Goal: Task Accomplishment & Management: Manage account settings

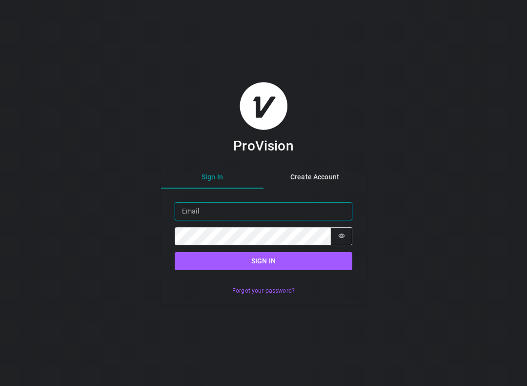
click at [268, 215] on input "Email" at bounding box center [264, 211] width 178 height 18
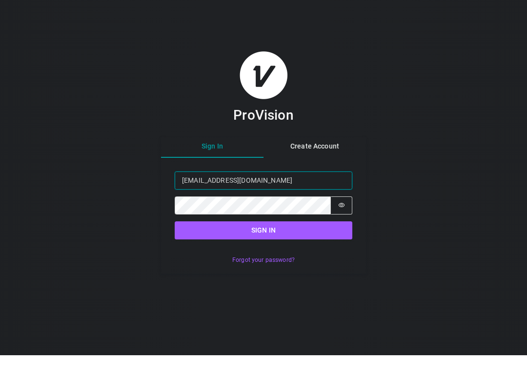
type input "[EMAIL_ADDRESS][DOMAIN_NAME]"
click at [481, 154] on div "ProVision Sign In Create Account Sign in Email [EMAIL_ADDRESS][DOMAIN_NAME] Pas…" at bounding box center [263, 193] width 527 height 386
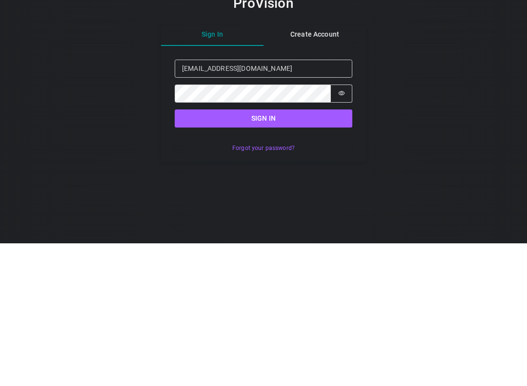
click at [322, 252] on button "Sign in" at bounding box center [264, 261] width 178 height 18
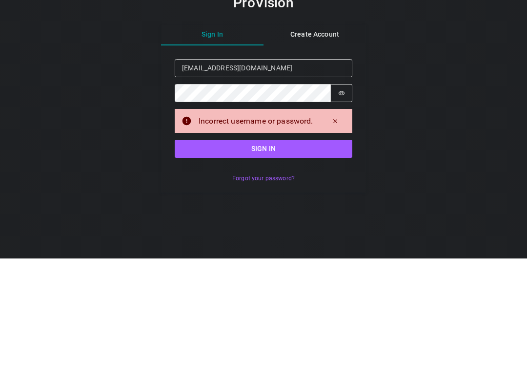
click at [345, 267] on button "Sign in" at bounding box center [264, 276] width 178 height 18
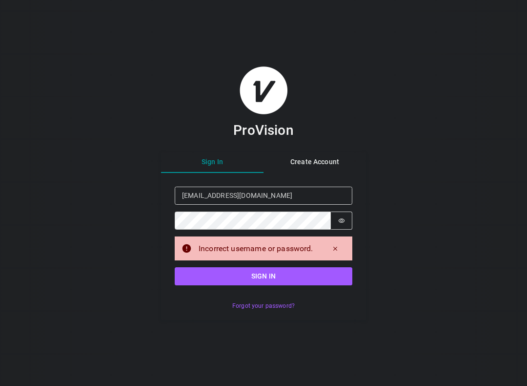
click at [343, 226] on button "Password is hidden" at bounding box center [341, 220] width 21 height 18
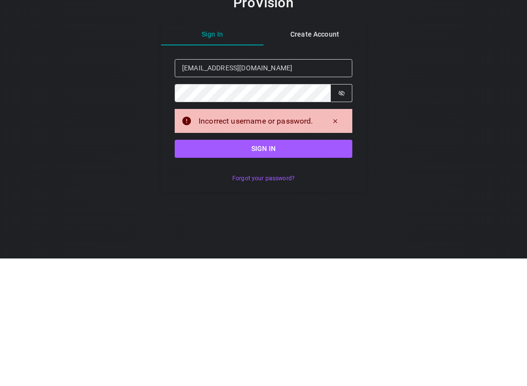
click at [321, 267] on button "Sign in" at bounding box center [264, 276] width 178 height 18
click at [324, 267] on button "Sign in" at bounding box center [264, 276] width 178 height 18
click at [319, 267] on button "Sign in" at bounding box center [264, 276] width 178 height 18
click at [314, 267] on button "Sign in" at bounding box center [264, 276] width 178 height 18
click at [330, 267] on button "Sign in" at bounding box center [264, 276] width 178 height 18
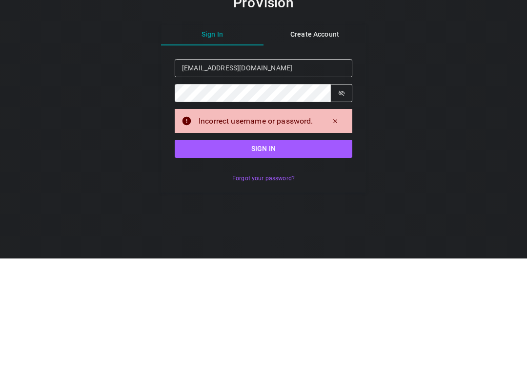
click at [317, 267] on button "Sign in" at bounding box center [264, 276] width 178 height 18
